Goal: Task Accomplishment & Management: Manage account settings

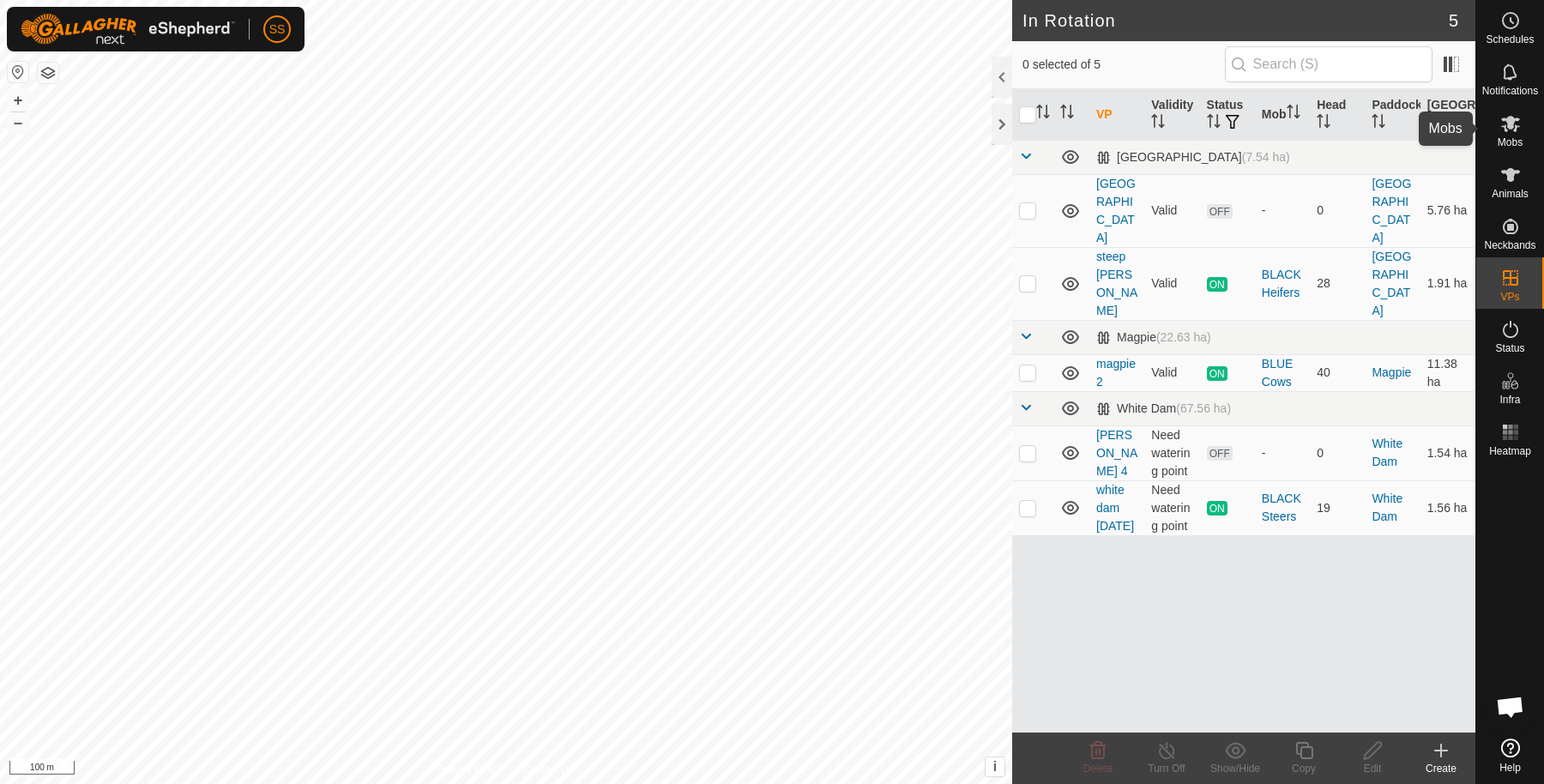
click at [1520, 135] on es-mob-svg-icon at bounding box center [1511, 124] width 31 height 28
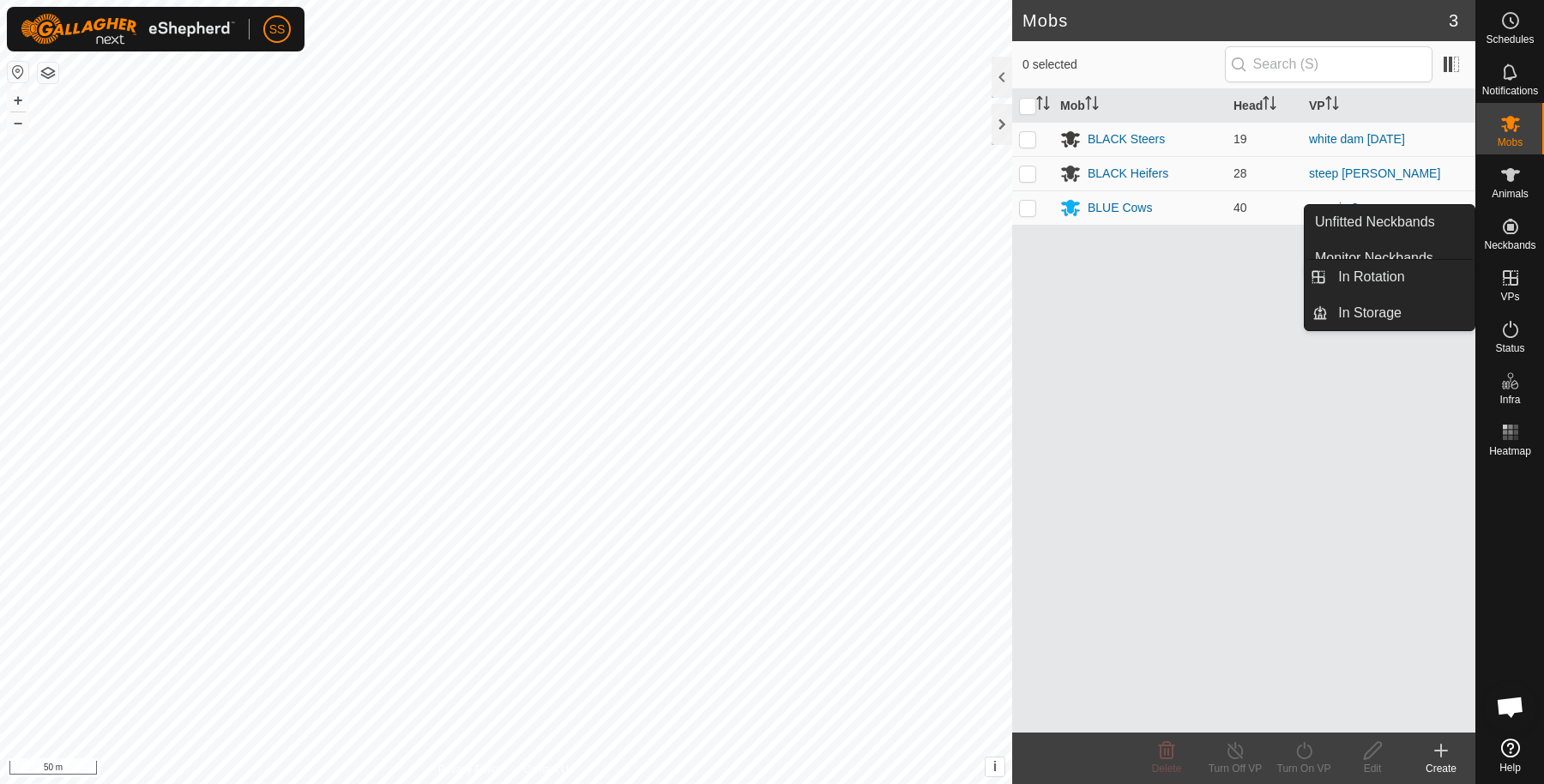
click at [1515, 269] on icon at bounding box center [1511, 278] width 21 height 21
click at [1427, 284] on link "In Rotation" at bounding box center [1401, 277] width 146 height 35
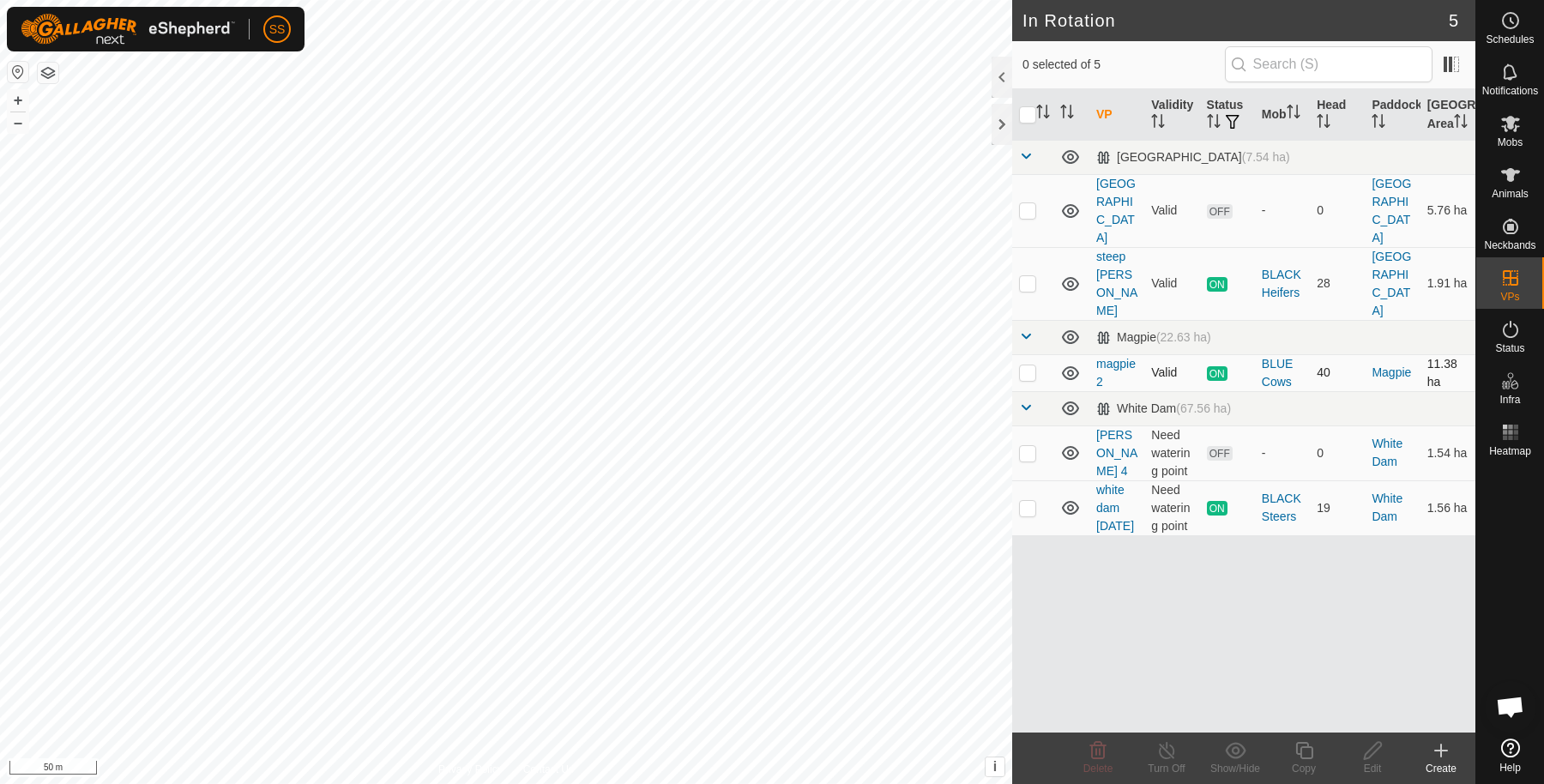
click at [1017, 354] on td at bounding box center [1033, 373] width 42 height 37
click at [1025, 366] on p-checkbox at bounding box center [1028, 373] width 17 height 14
checkbox input "false"
click at [1023, 446] on p-checkbox at bounding box center [1028, 453] width 17 height 14
click at [1081, 749] on delete-svg-icon at bounding box center [1098, 751] width 68 height 21
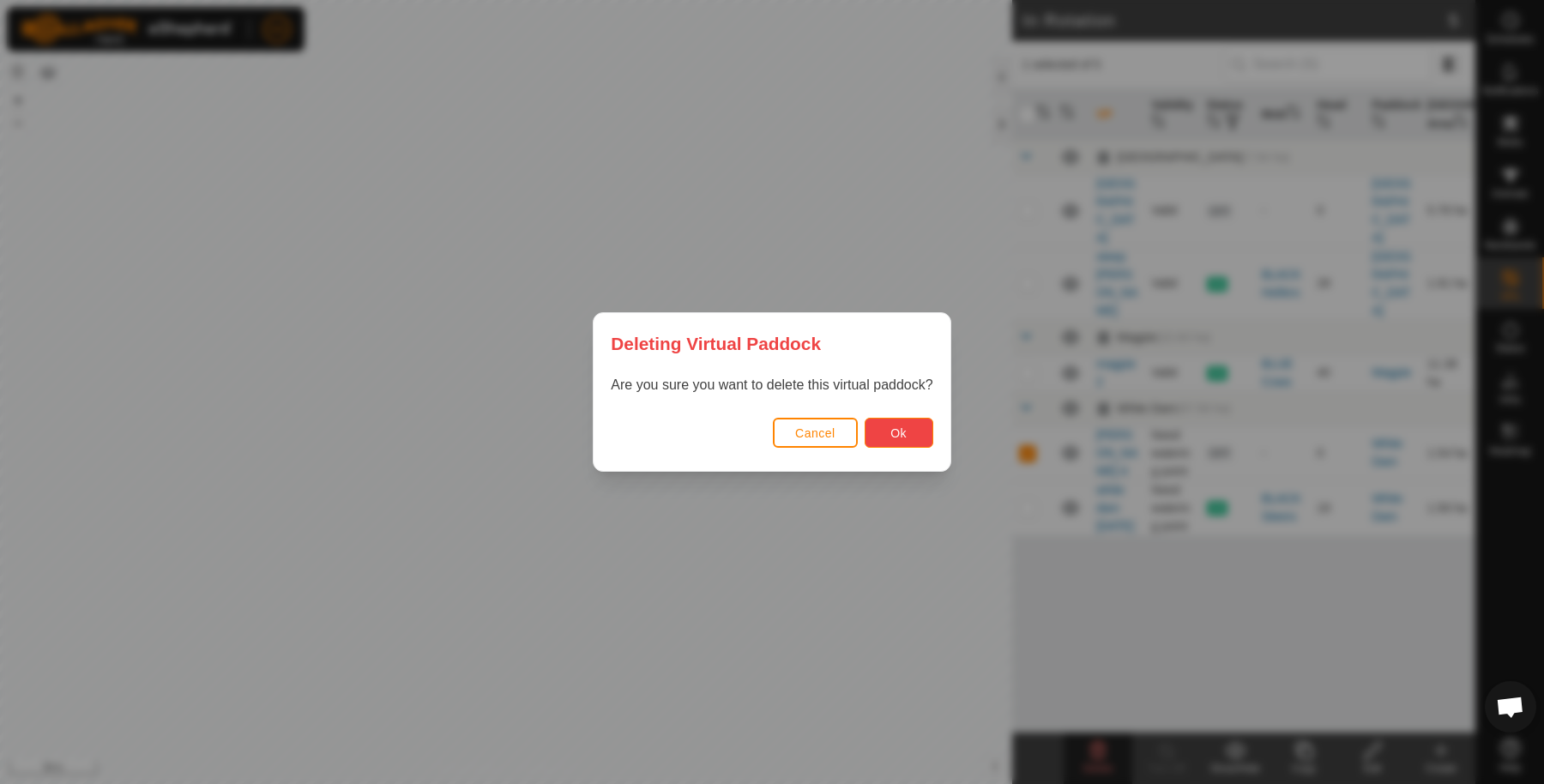
click at [912, 427] on button "Ok" at bounding box center [899, 432] width 68 height 30
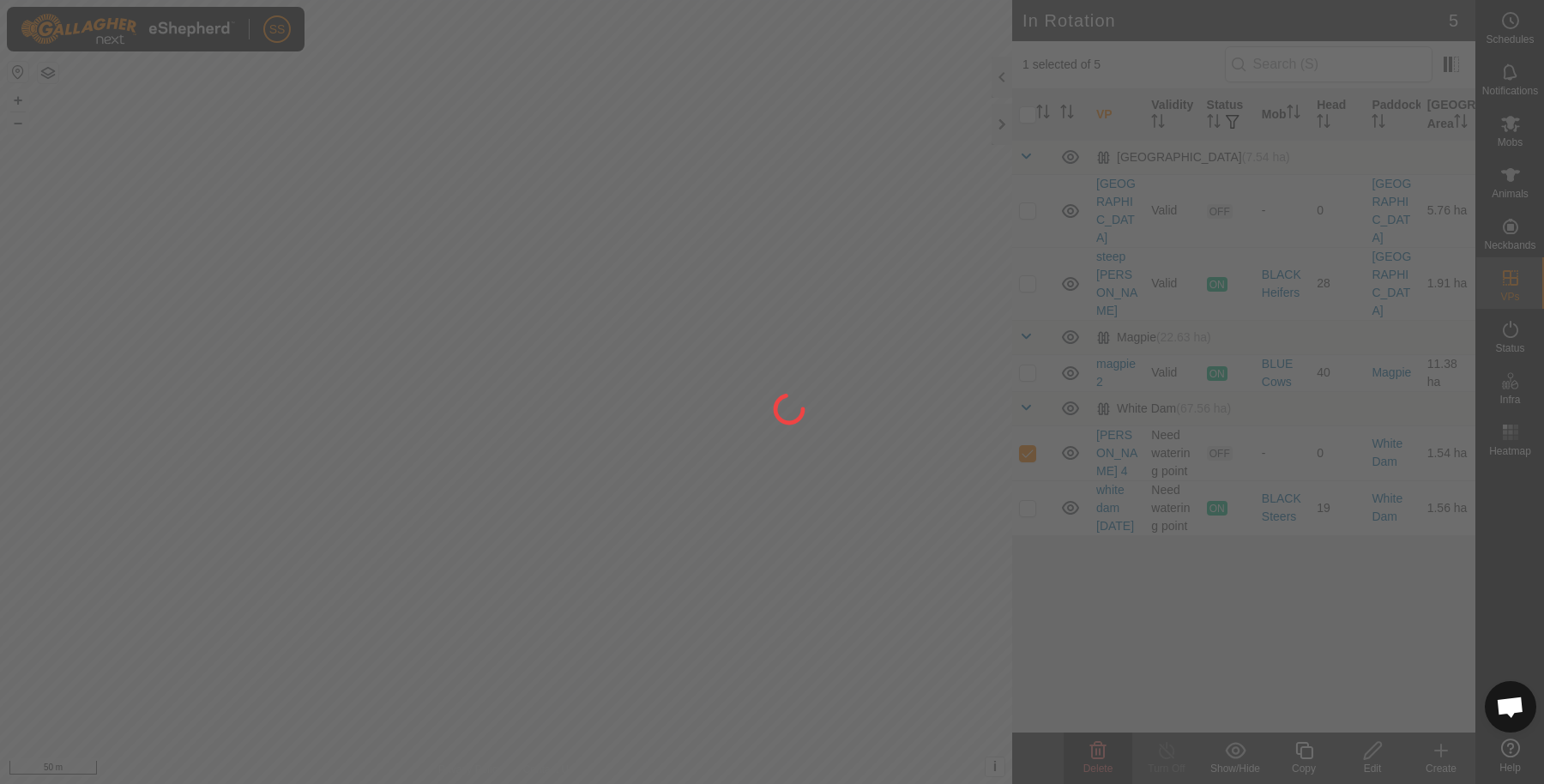
checkbox input "false"
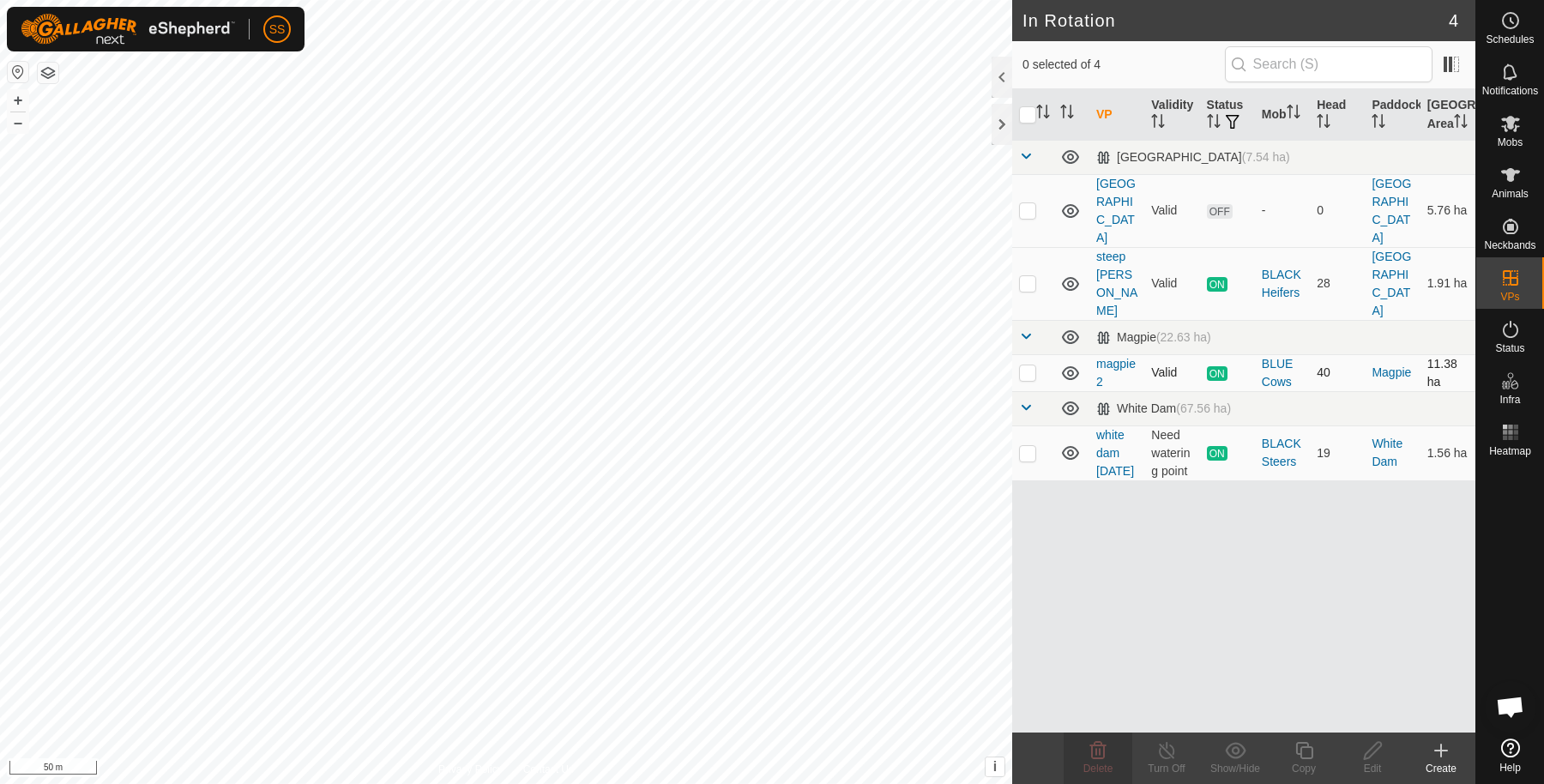
click at [1030, 366] on p-checkbox at bounding box center [1028, 373] width 17 height 14
checkbox input "true"
click at [1297, 753] on icon at bounding box center [1304, 751] width 17 height 17
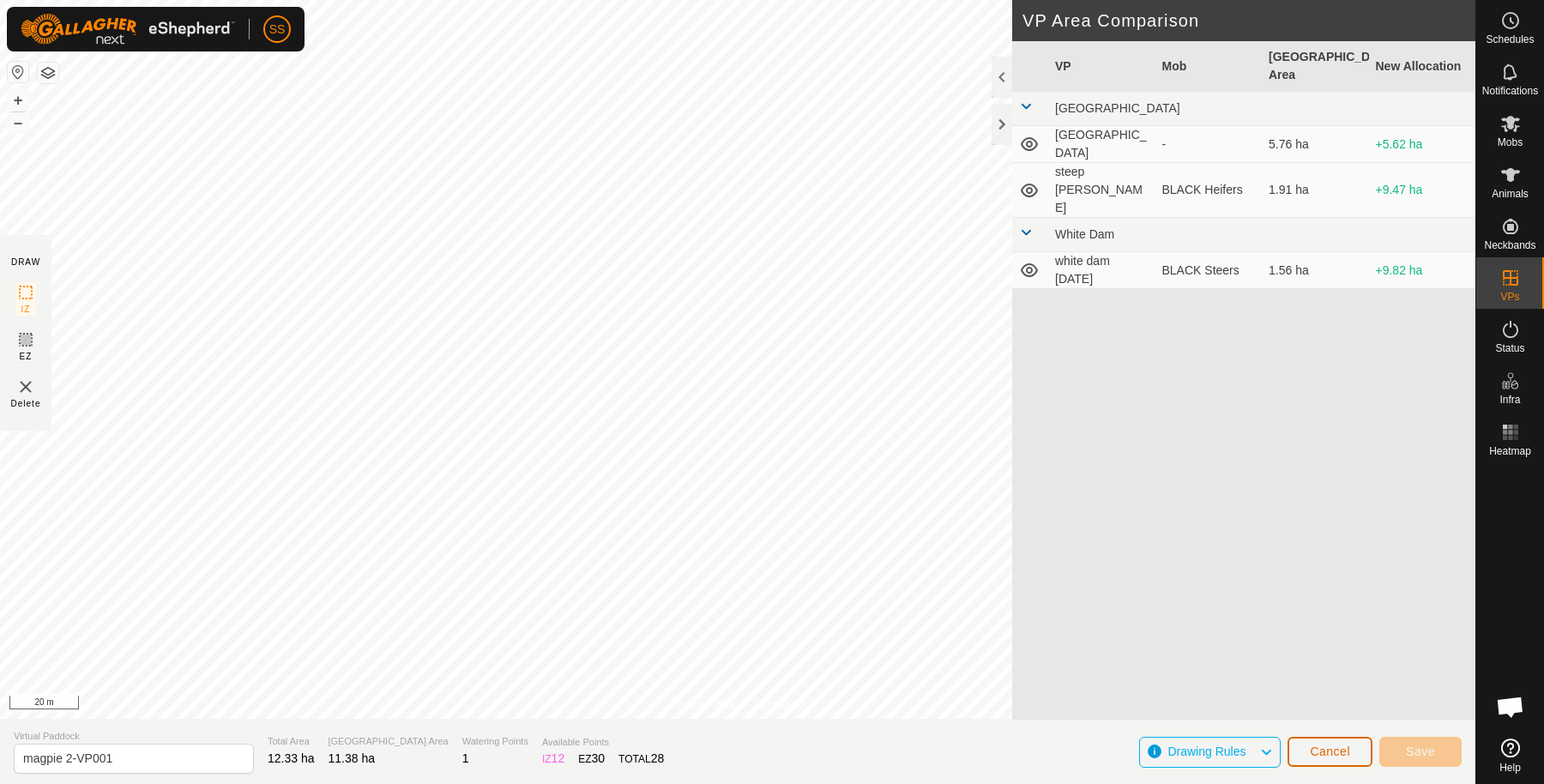
click at [1337, 754] on span "Cancel" at bounding box center [1330, 752] width 41 height 14
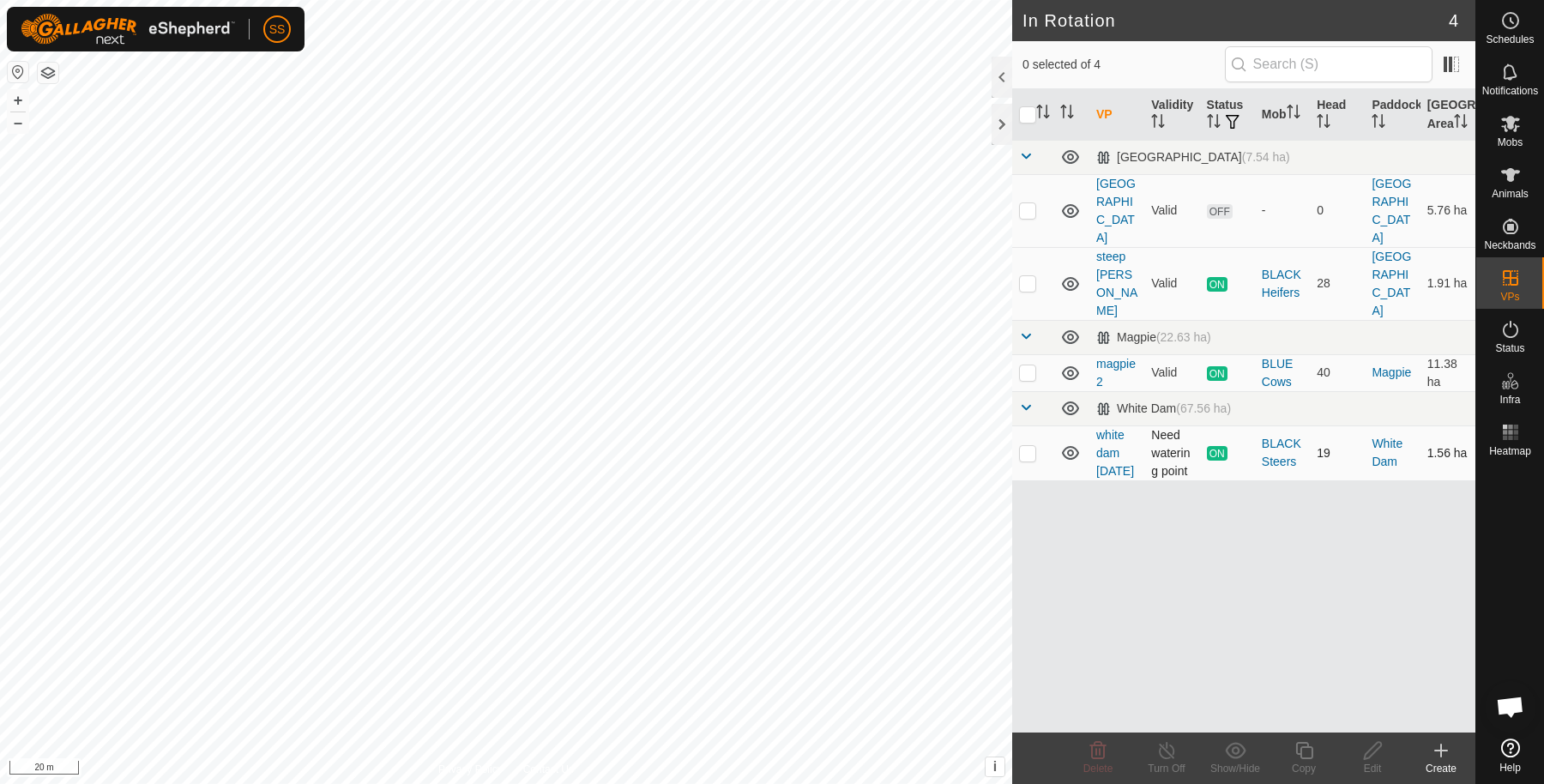
click at [1022, 446] on p-checkbox at bounding box center [1028, 453] width 17 height 14
checkbox input "true"
click at [1305, 757] on icon at bounding box center [1304, 751] width 17 height 17
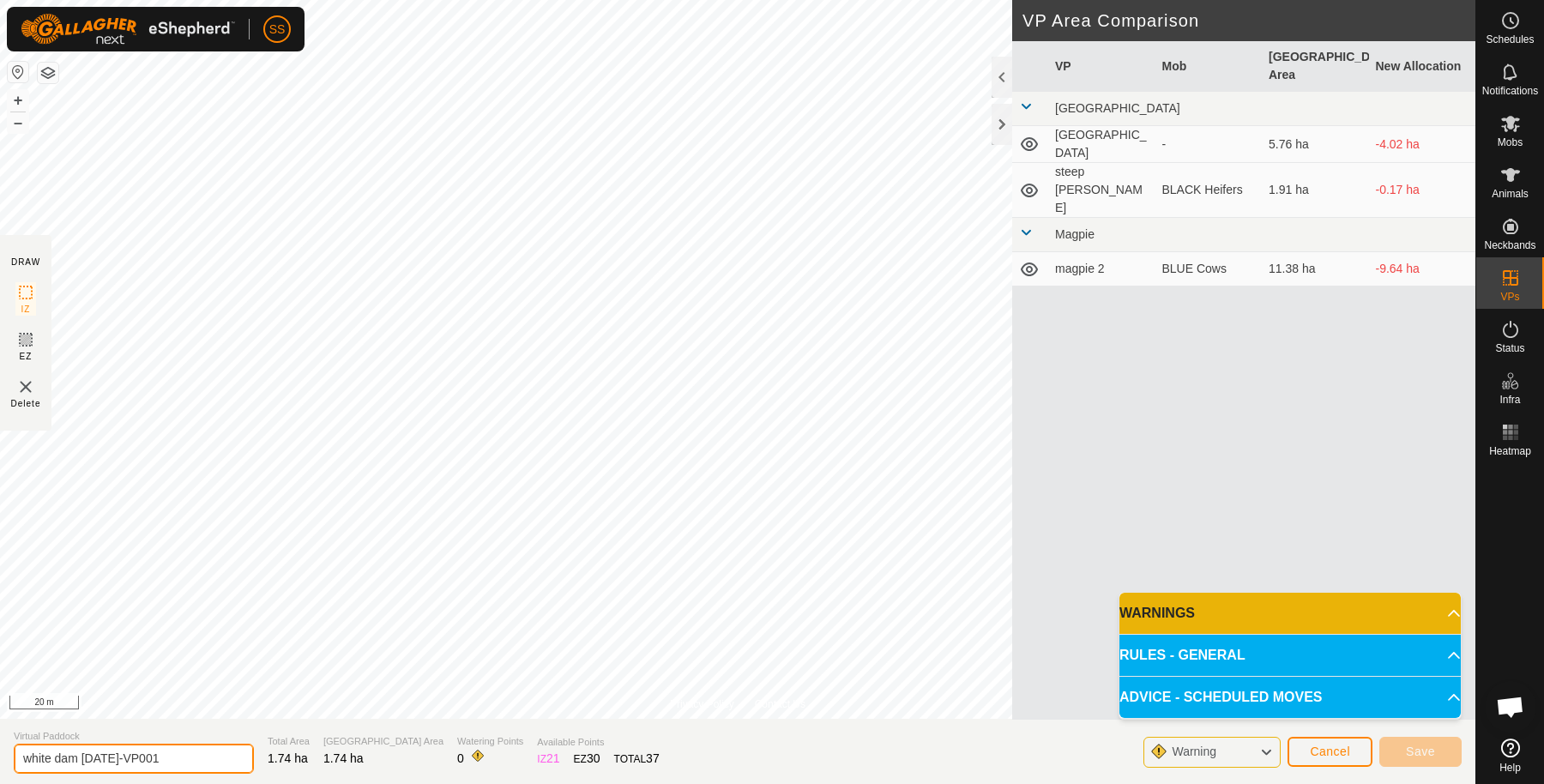
click at [185, 762] on input "white dam [DATE]-VP001" at bounding box center [133, 759] width 240 height 30
type input "white dam"
click at [1429, 755] on span "Save" at bounding box center [1421, 752] width 29 height 14
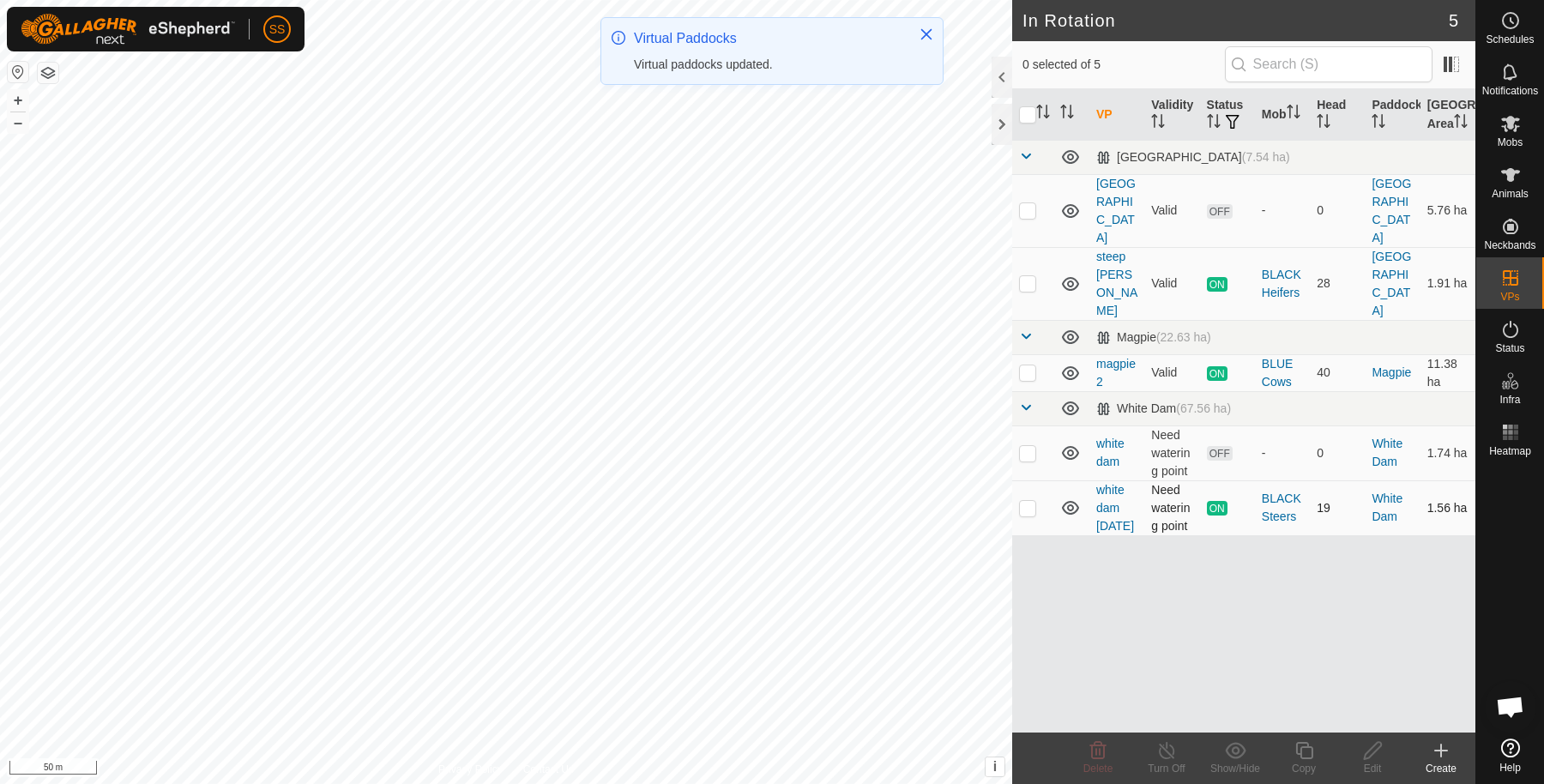
click at [1036, 481] on td at bounding box center [1033, 508] width 42 height 55
checkbox input "true"
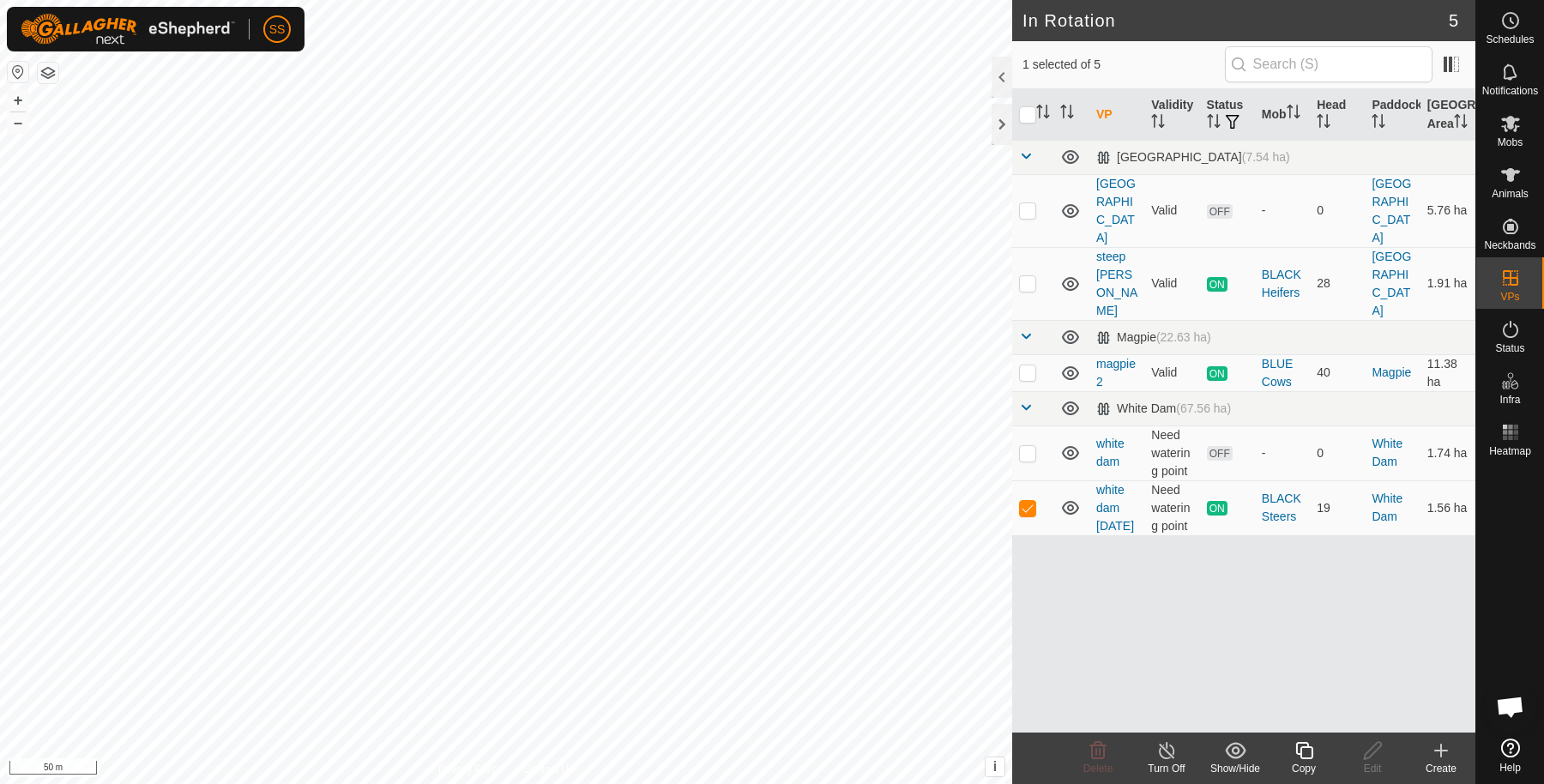
click at [1298, 751] on icon at bounding box center [1304, 751] width 22 height 21
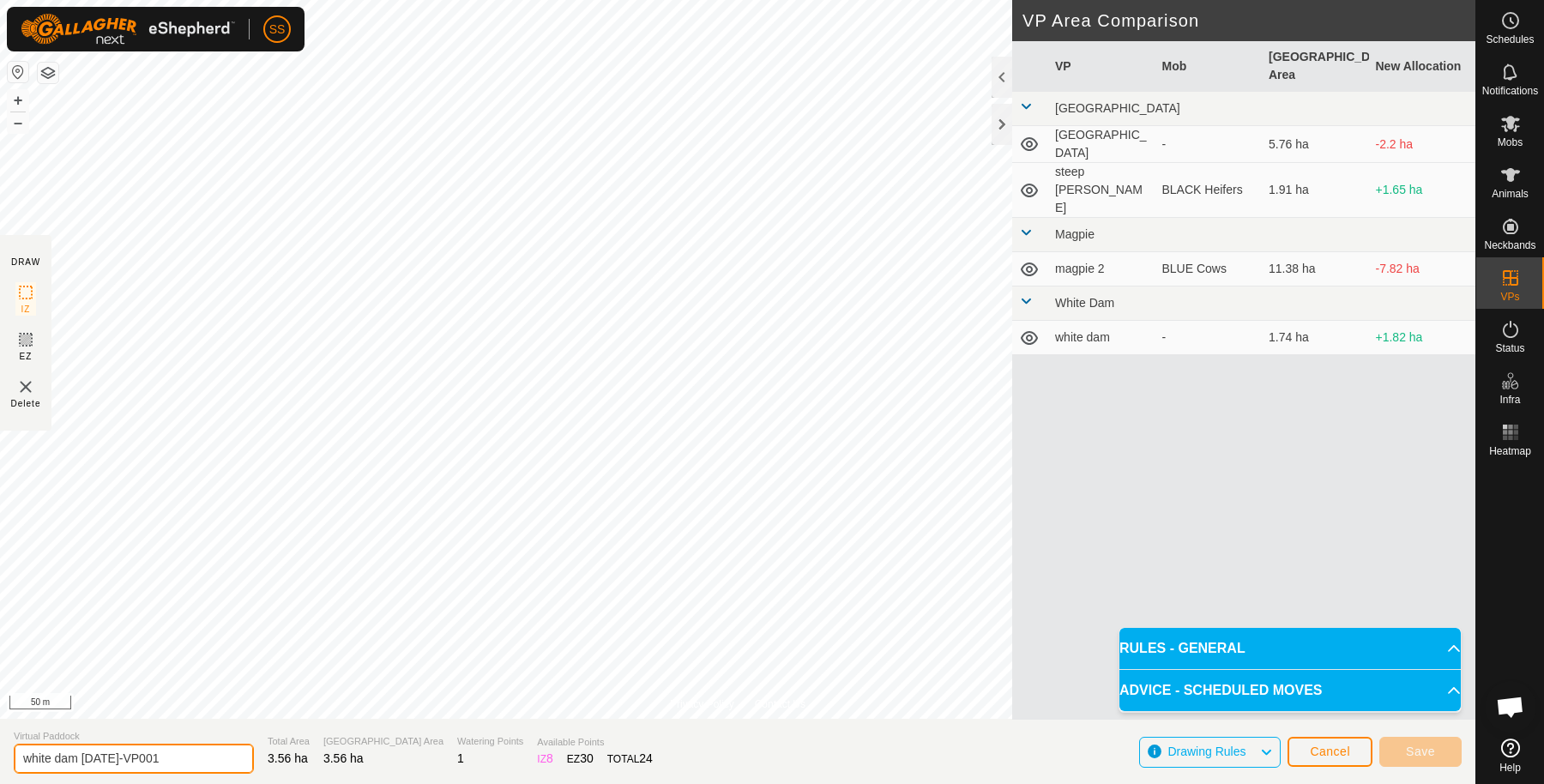
drag, startPoint x: 168, startPoint y: 753, endPoint x: 79, endPoint y: 752, distance: 89.0
click at [79, 752] on input "white dam [DATE]-VP001" at bounding box center [133, 759] width 240 height 30
type input "white dam 1"
click at [1434, 742] on button "Save" at bounding box center [1420, 752] width 82 height 30
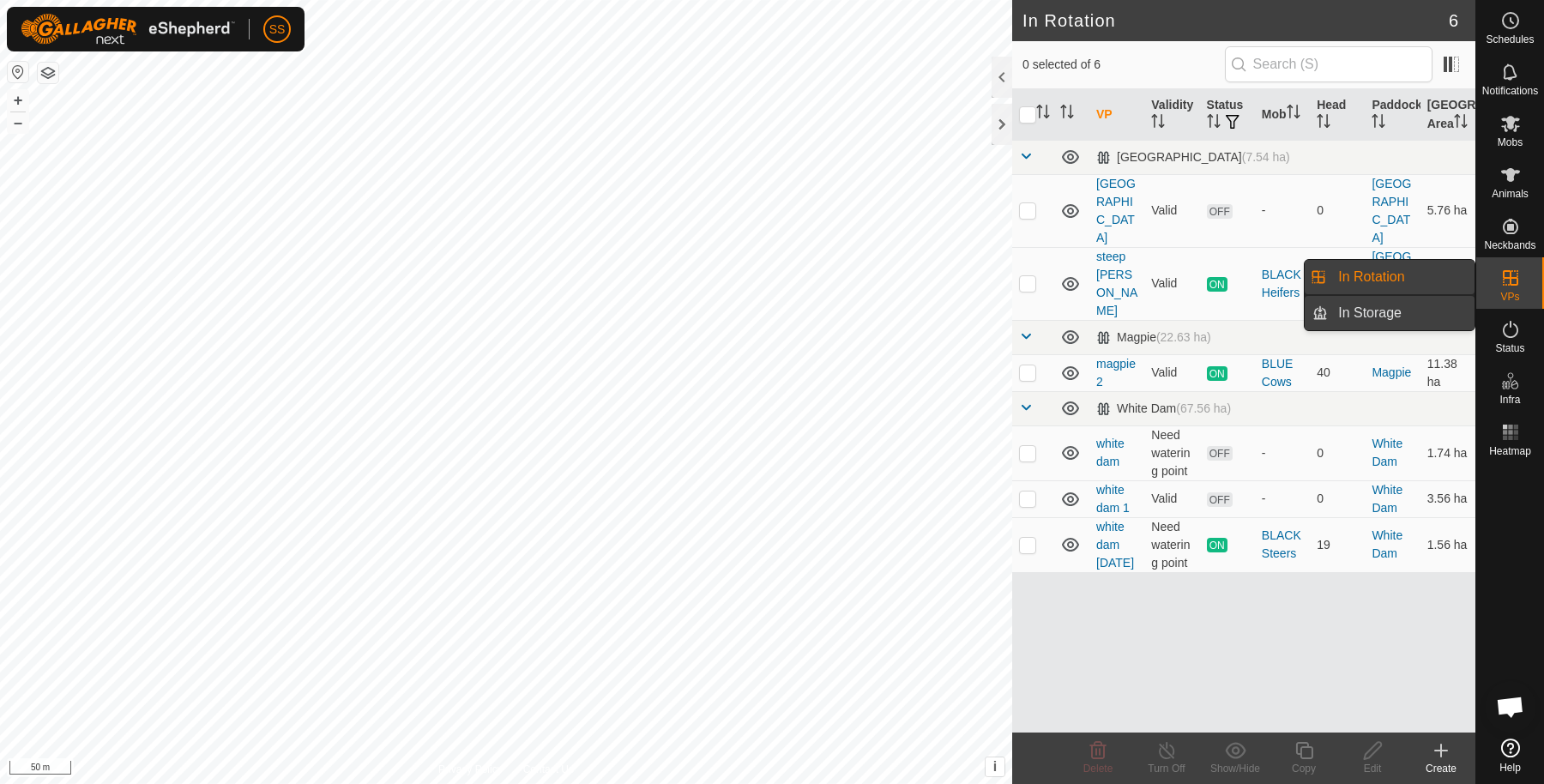
drag, startPoint x: 1444, startPoint y: 310, endPoint x: 1410, endPoint y: 324, distance: 36.8
click at [1410, 324] on link "In Storage" at bounding box center [1401, 314] width 146 height 35
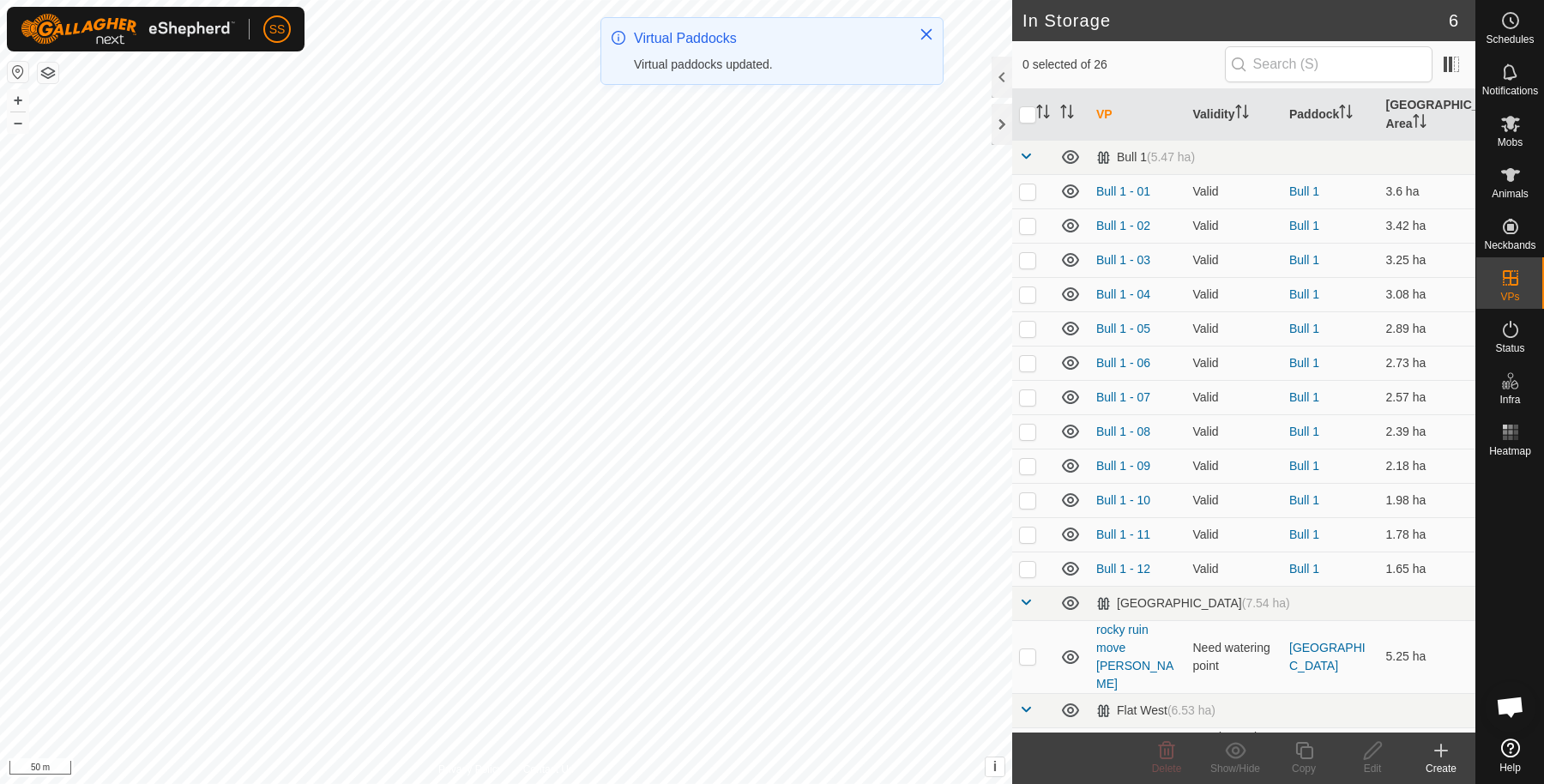
scroll to position [586, 0]
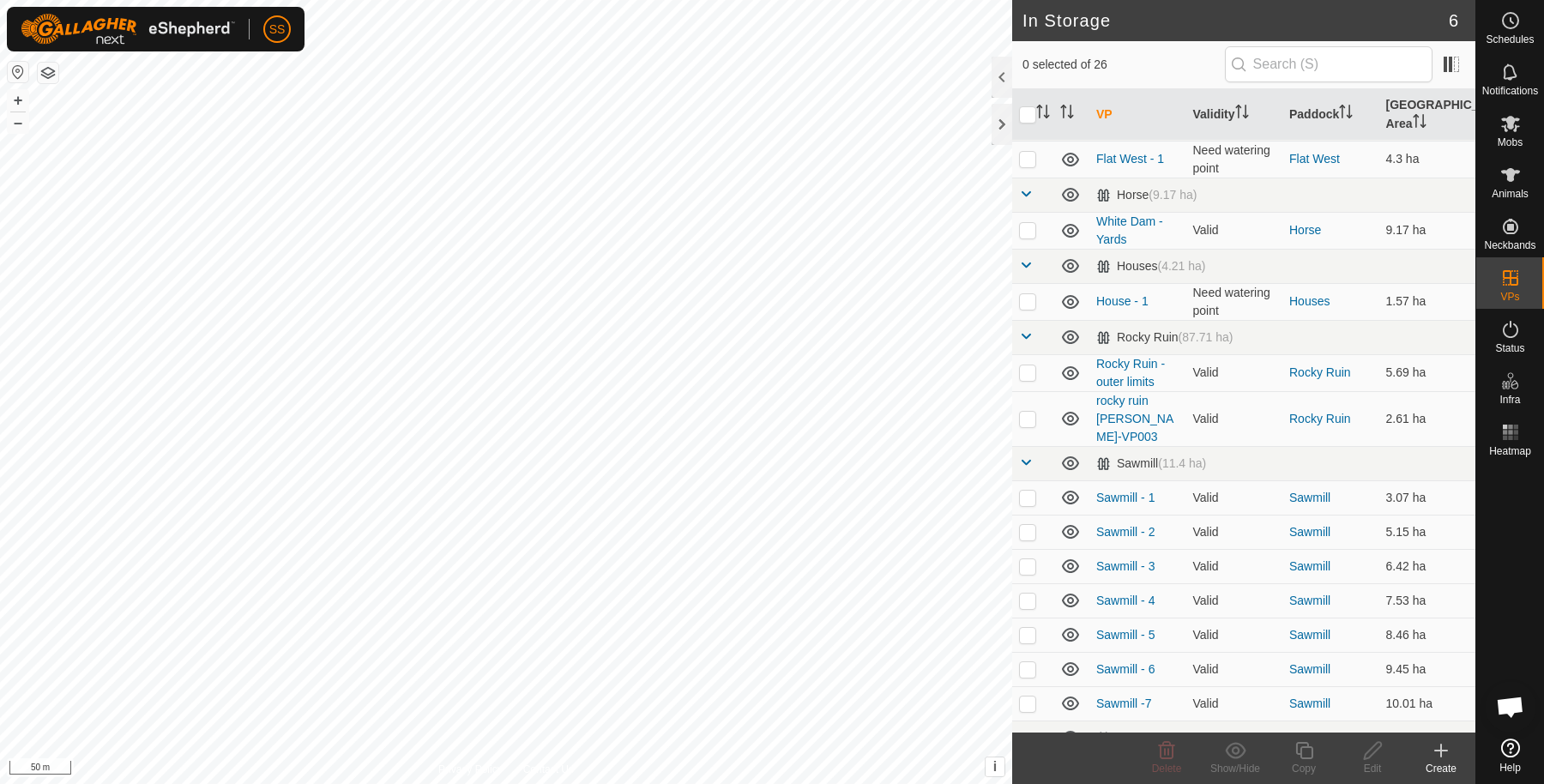
click at [1022, 765] on p-checkbox at bounding box center [1028, 772] width 17 height 14
click at [1171, 752] on icon at bounding box center [1167, 751] width 21 height 21
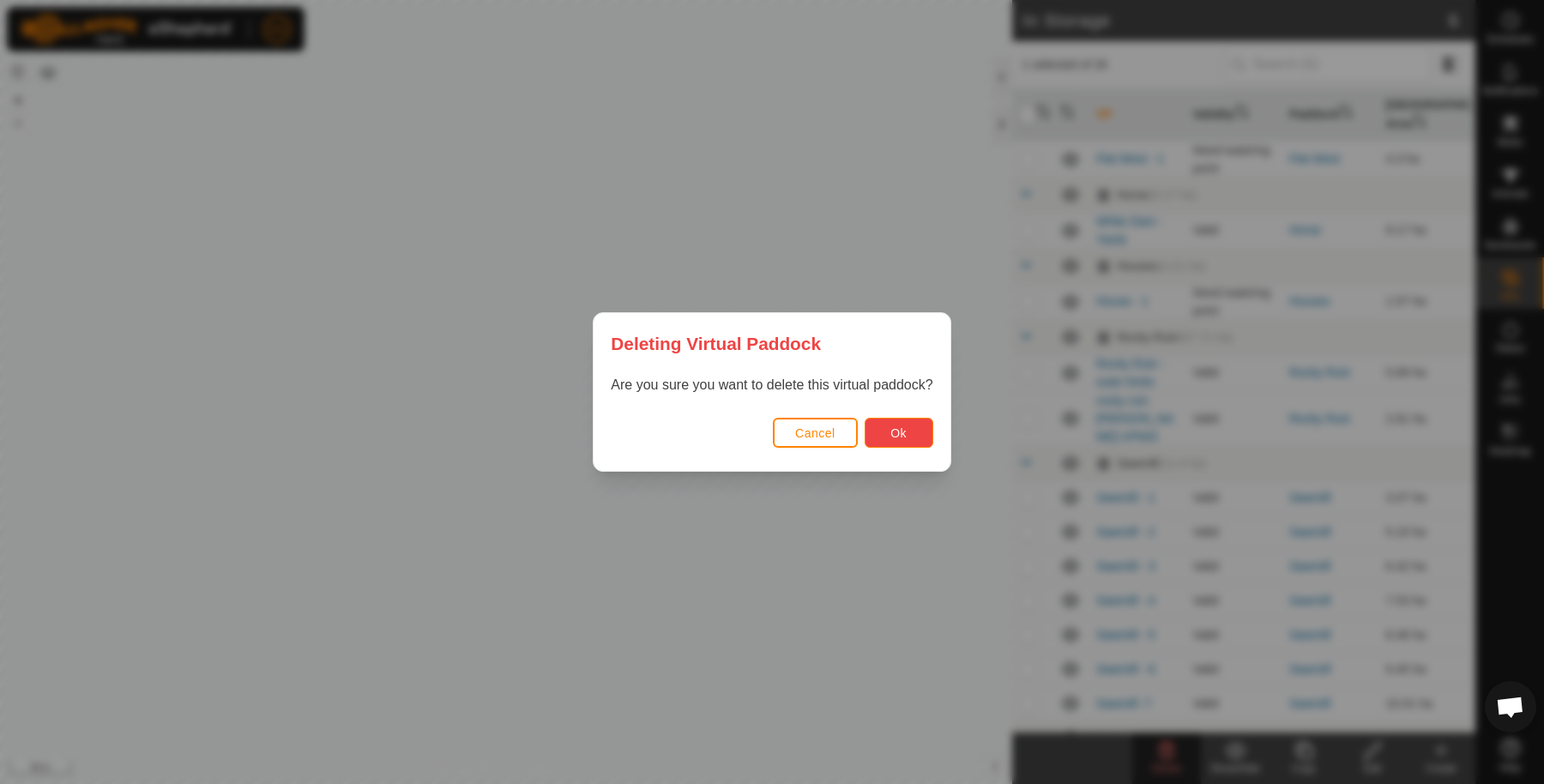
click at [903, 424] on button "Ok" at bounding box center [899, 432] width 68 height 30
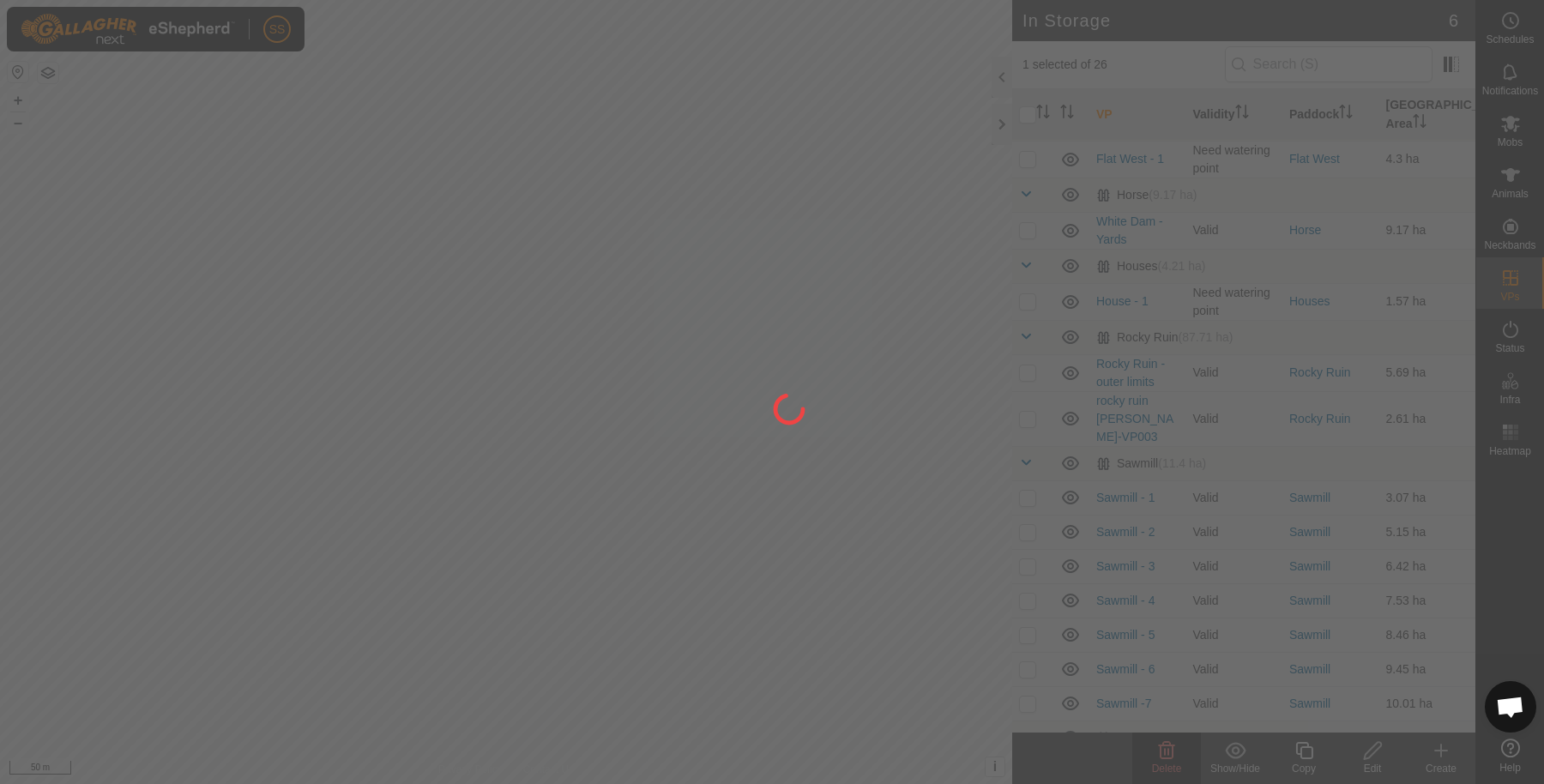
checkbox input "false"
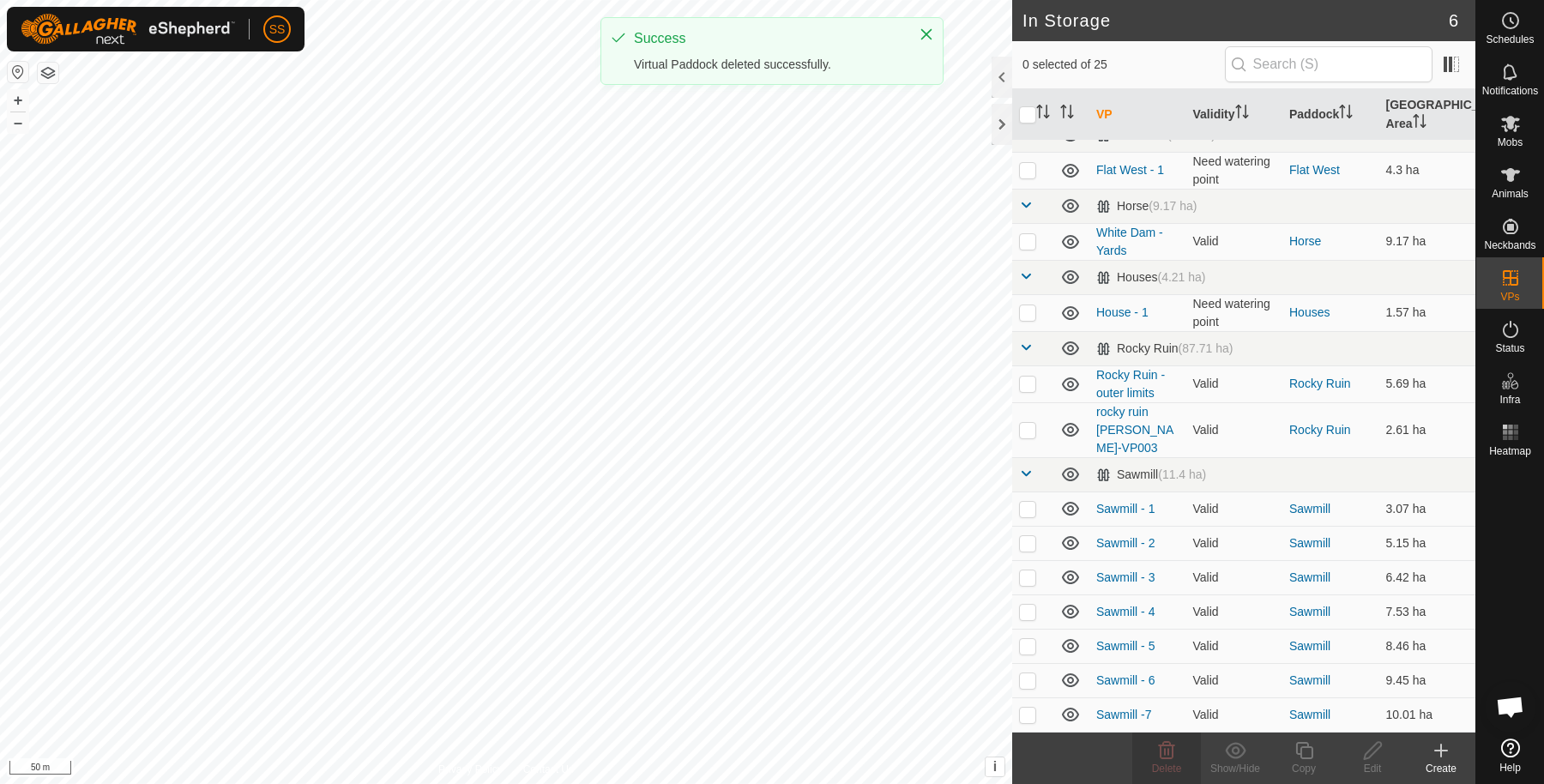
scroll to position [0, 0]
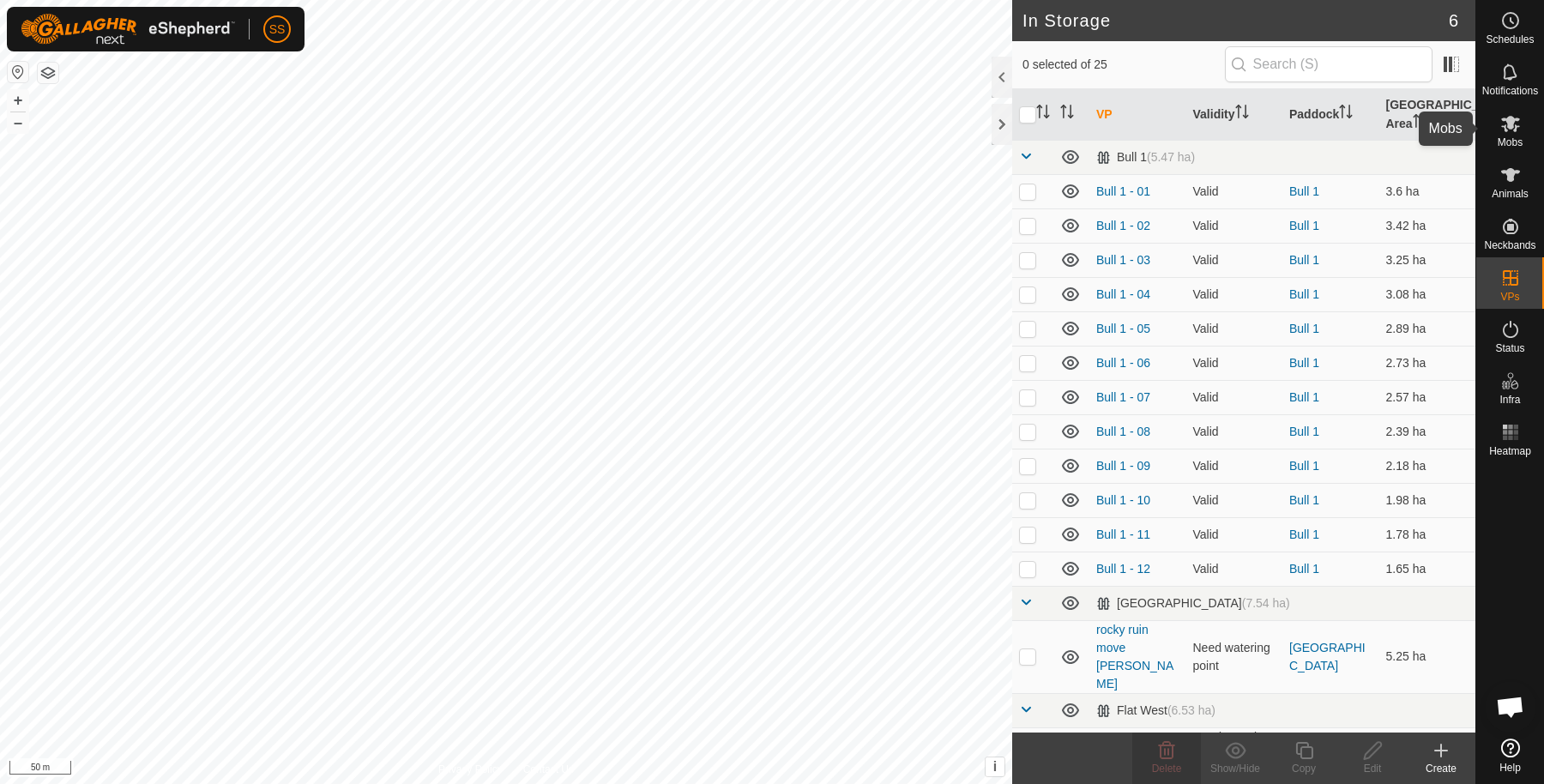
click at [1523, 116] on es-mob-svg-icon at bounding box center [1511, 124] width 31 height 28
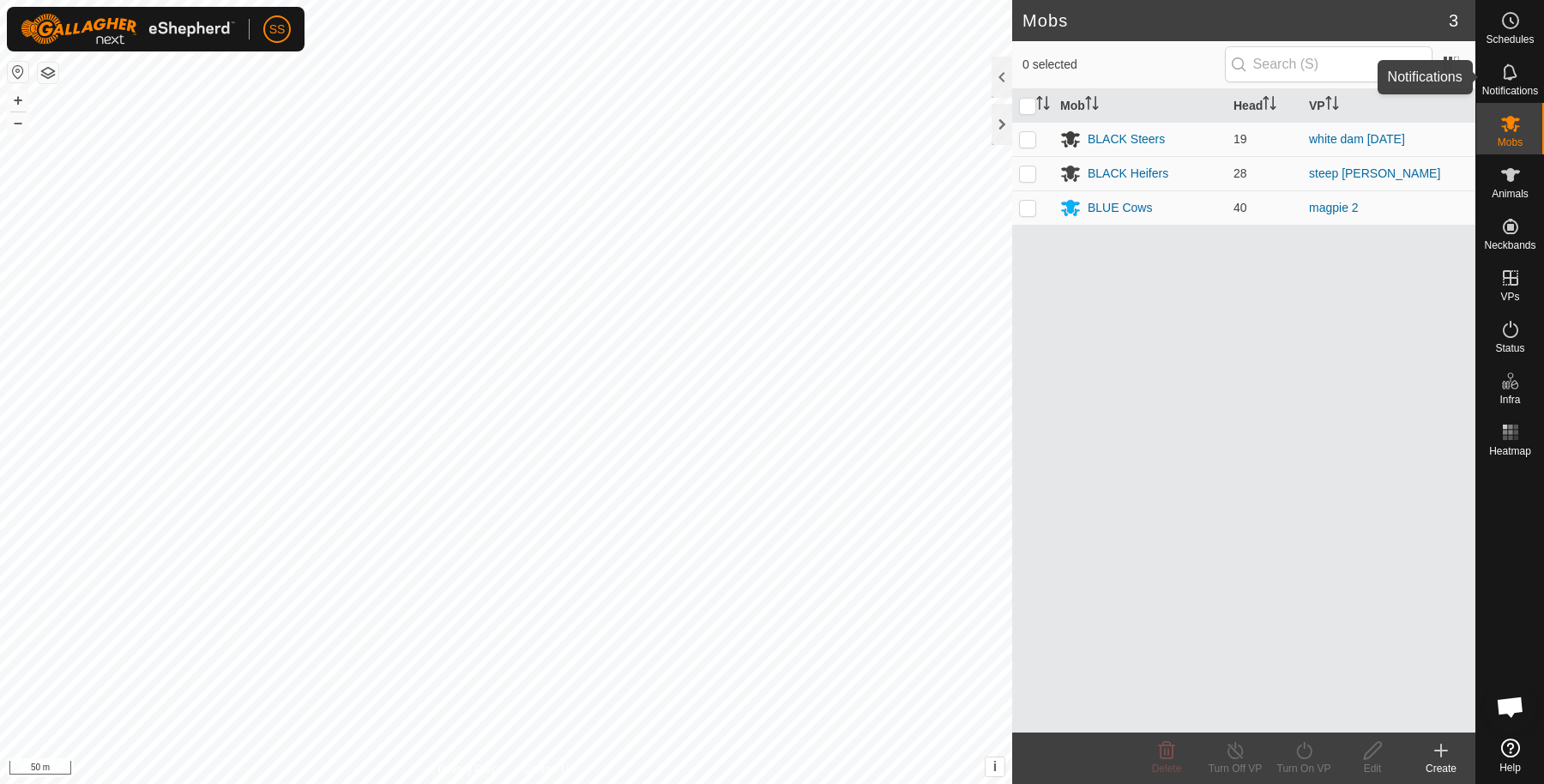
click at [1518, 60] on es-notification-svg-icon at bounding box center [1511, 72] width 31 height 28
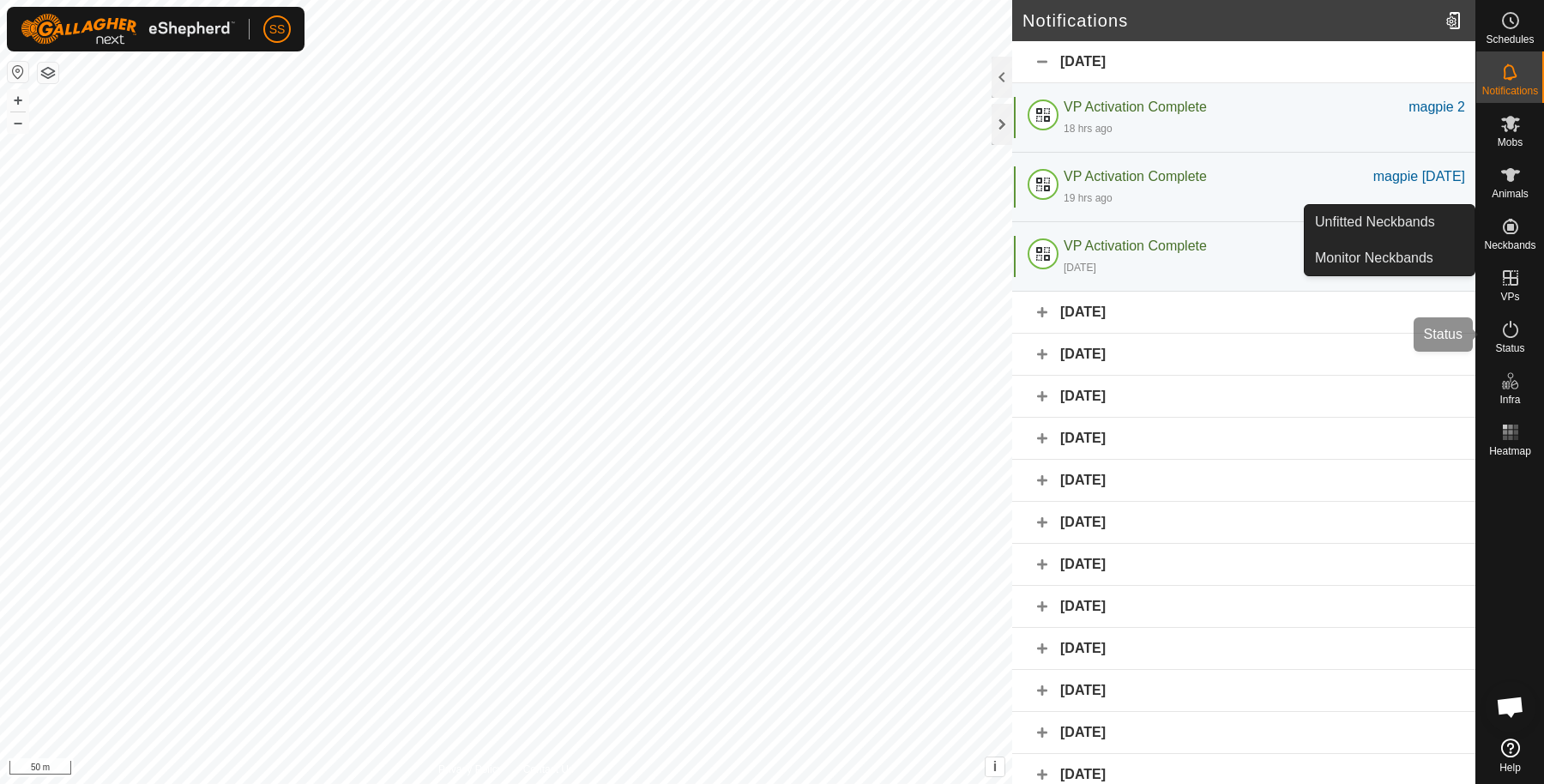
click at [1515, 339] on icon at bounding box center [1511, 329] width 21 height 21
